Goal: Find contact information: Find contact information

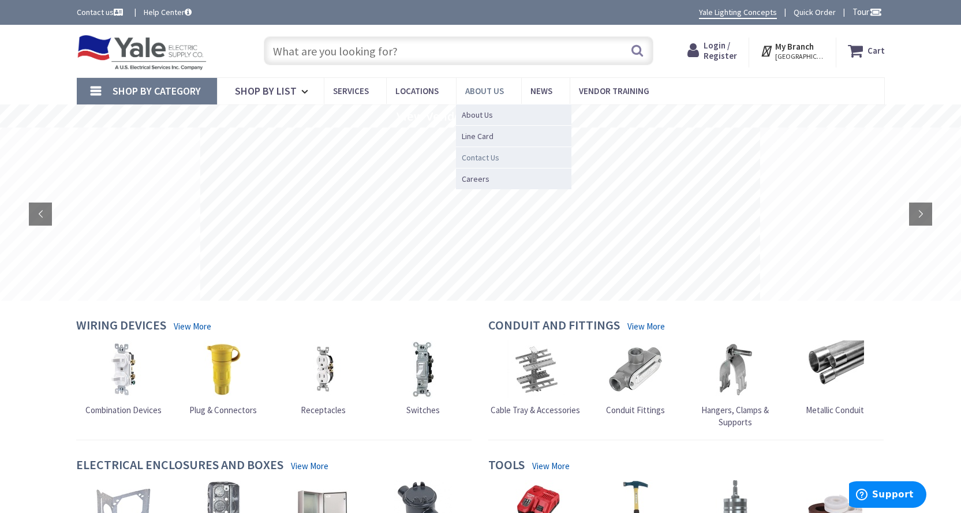
click at [483, 155] on span "Contact Us" at bounding box center [481, 158] width 38 height 12
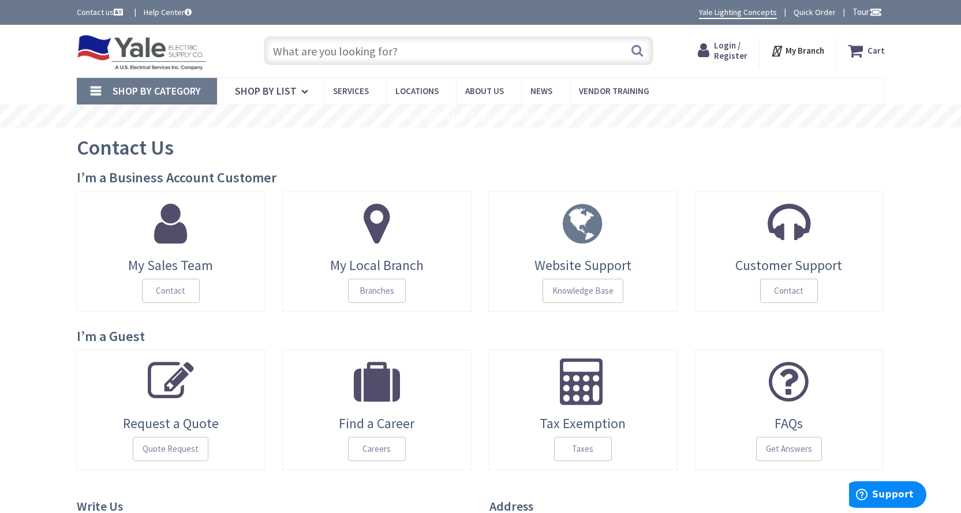
scroll to position [173, 0]
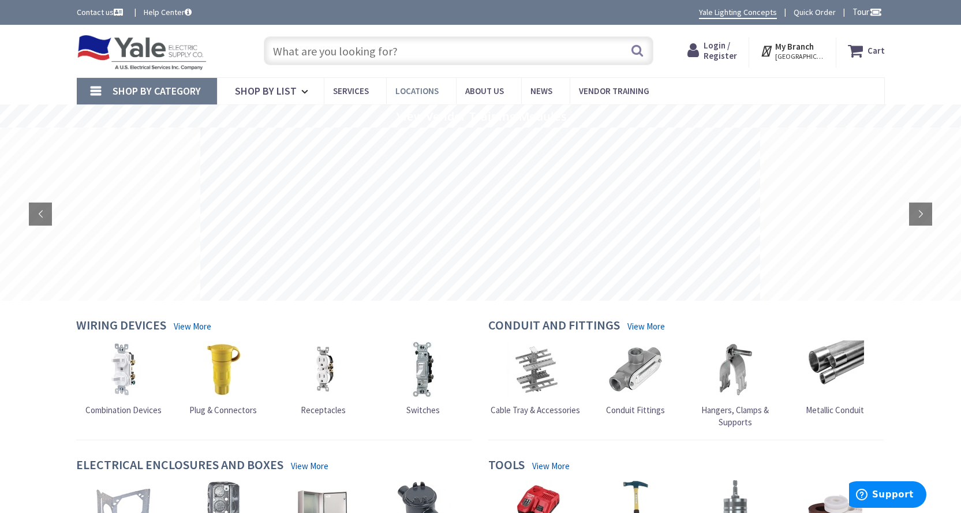
click at [417, 89] on span "Locations" at bounding box center [416, 90] width 43 height 11
click at [412, 94] on span "Locations" at bounding box center [416, 90] width 43 height 11
click at [412, 88] on span "Locations" at bounding box center [416, 90] width 43 height 11
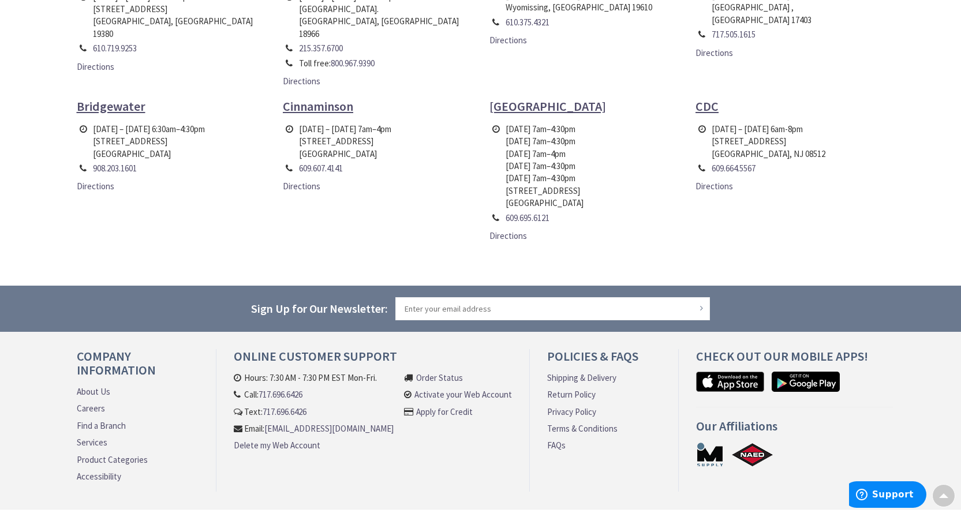
scroll to position [520, 0]
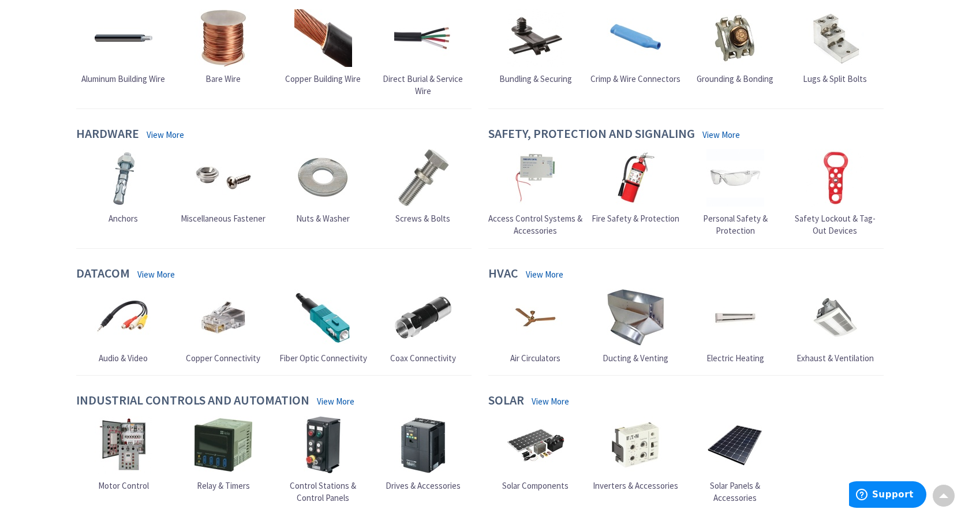
scroll to position [1091, 0]
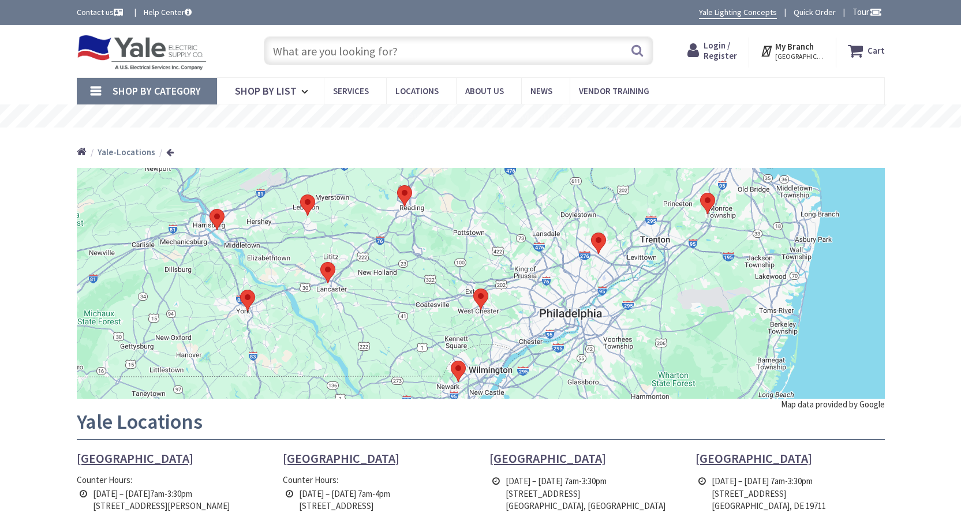
scroll to position [115, 0]
